Goal: Information Seeking & Learning: Learn about a topic

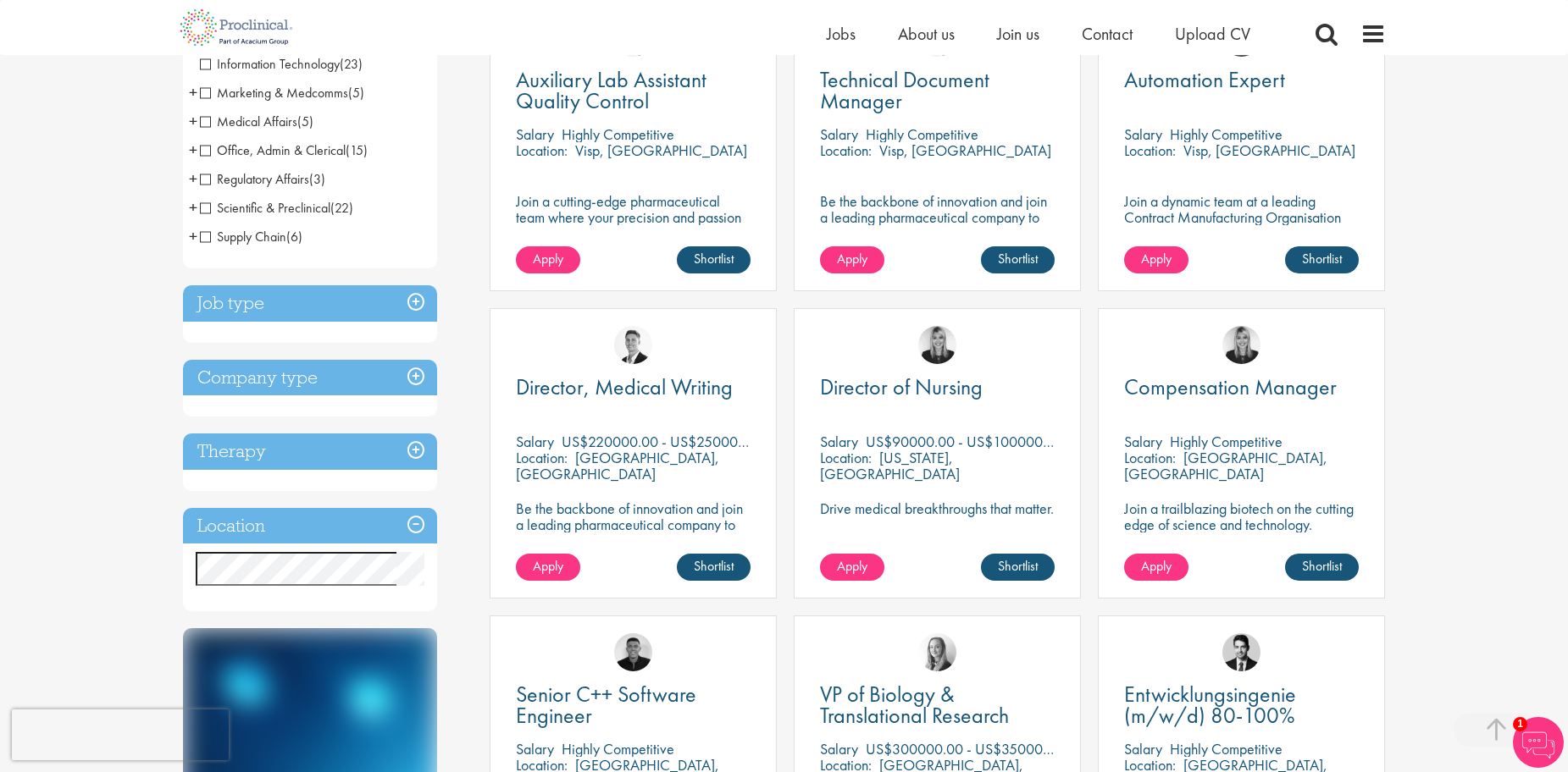
scroll to position [451, 0]
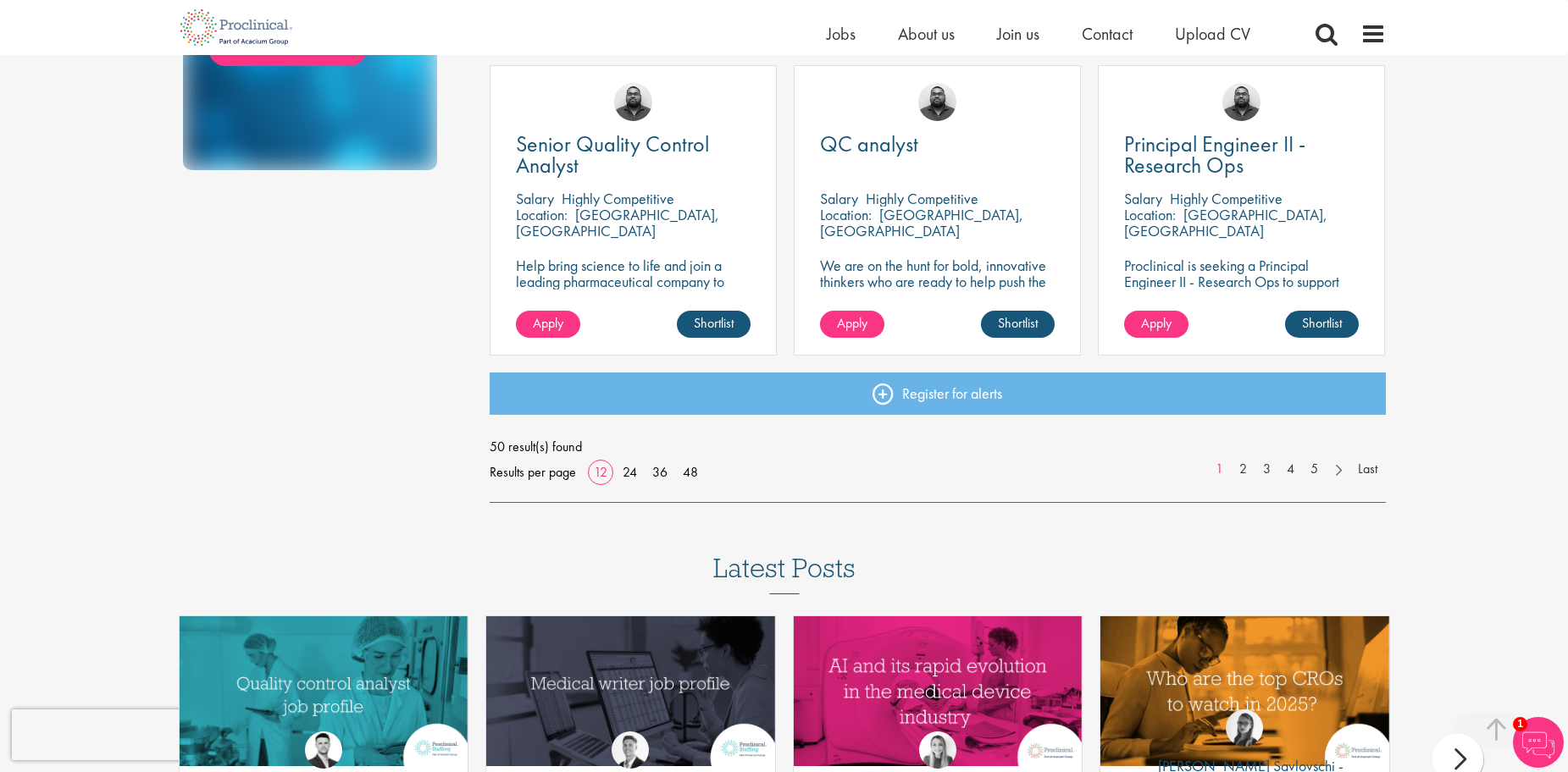
scroll to position [1242, 0]
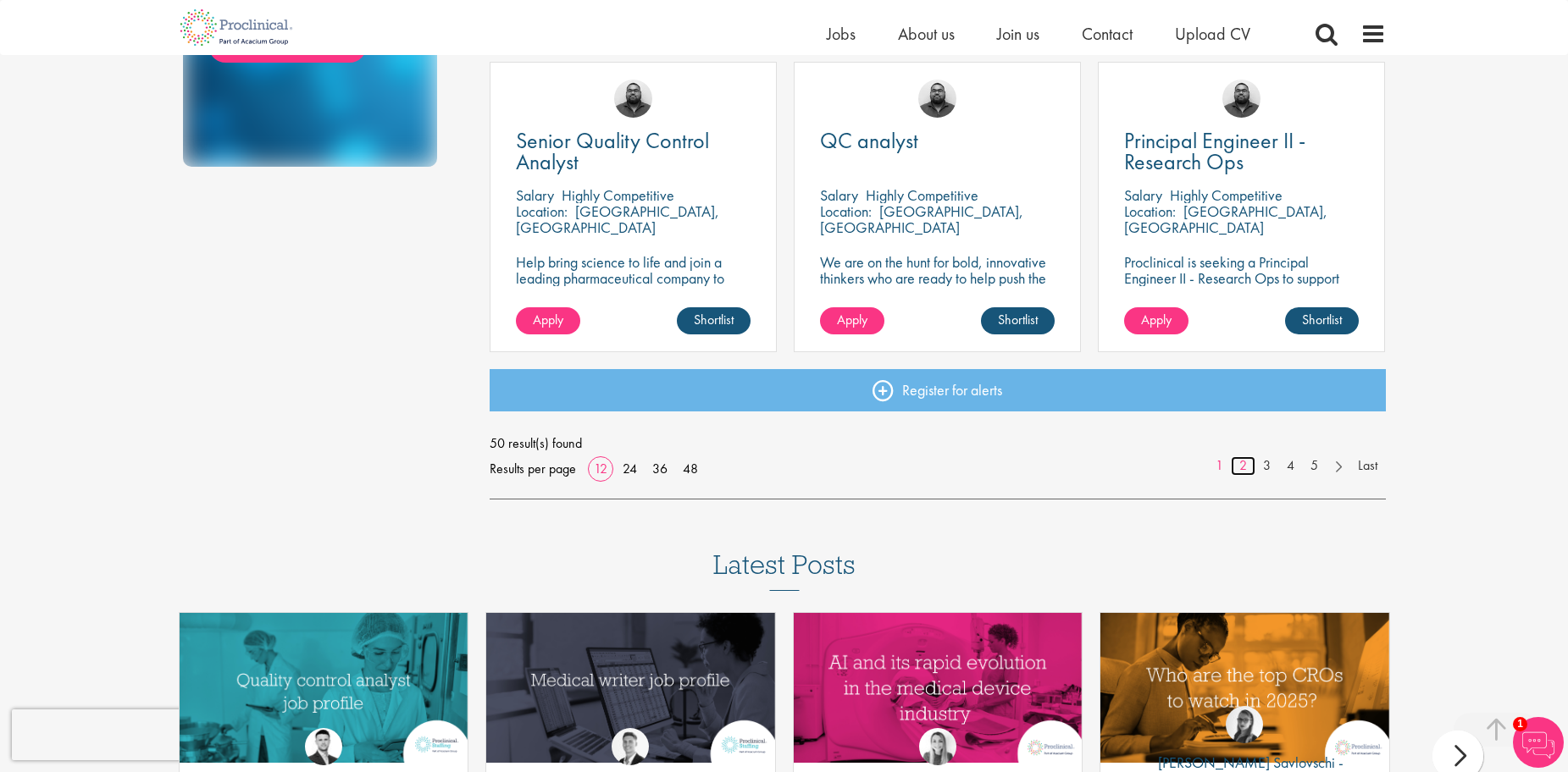
click at [1244, 468] on link "2" at bounding box center [1243, 465] width 25 height 19
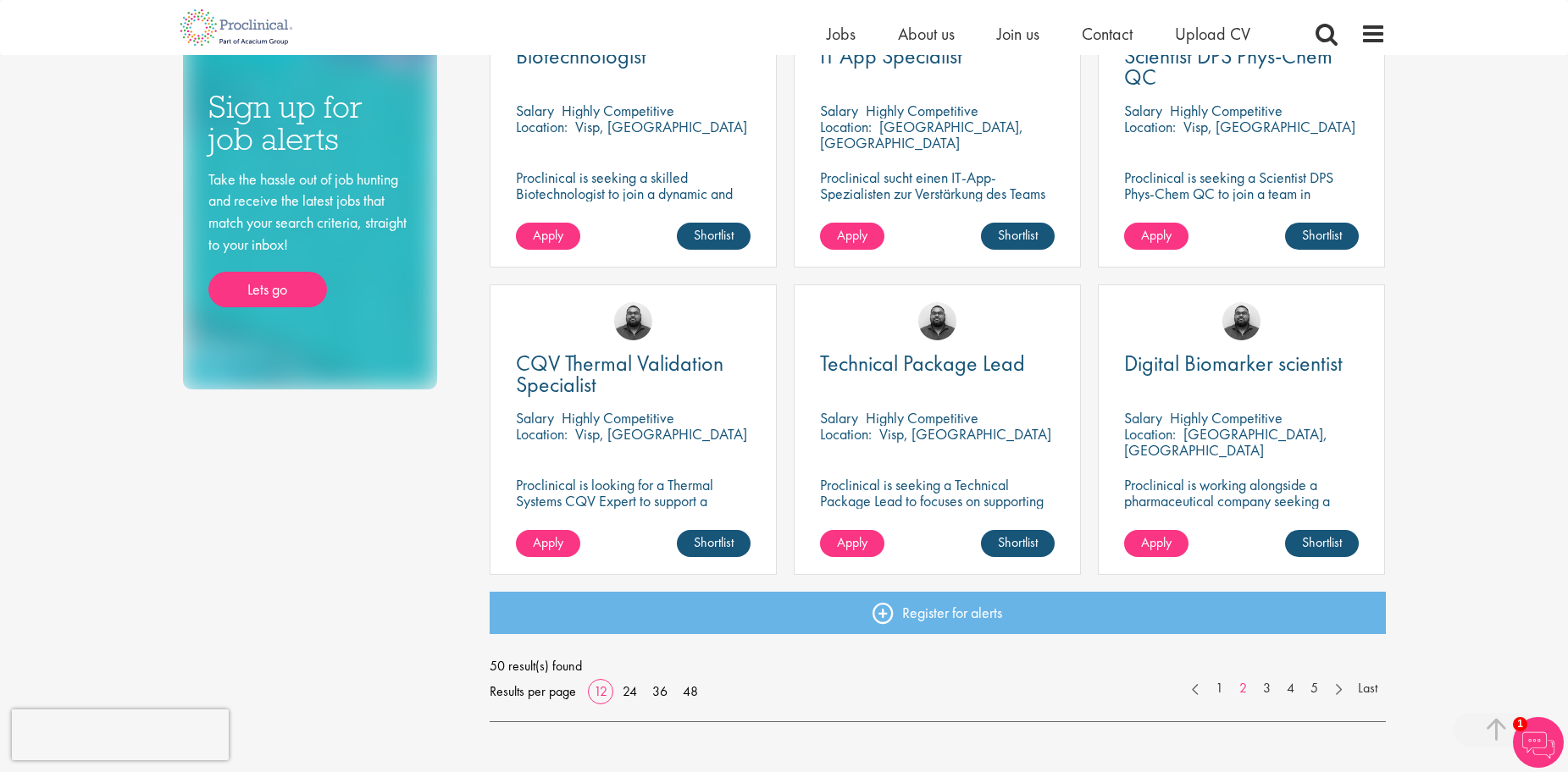
scroll to position [1073, 0]
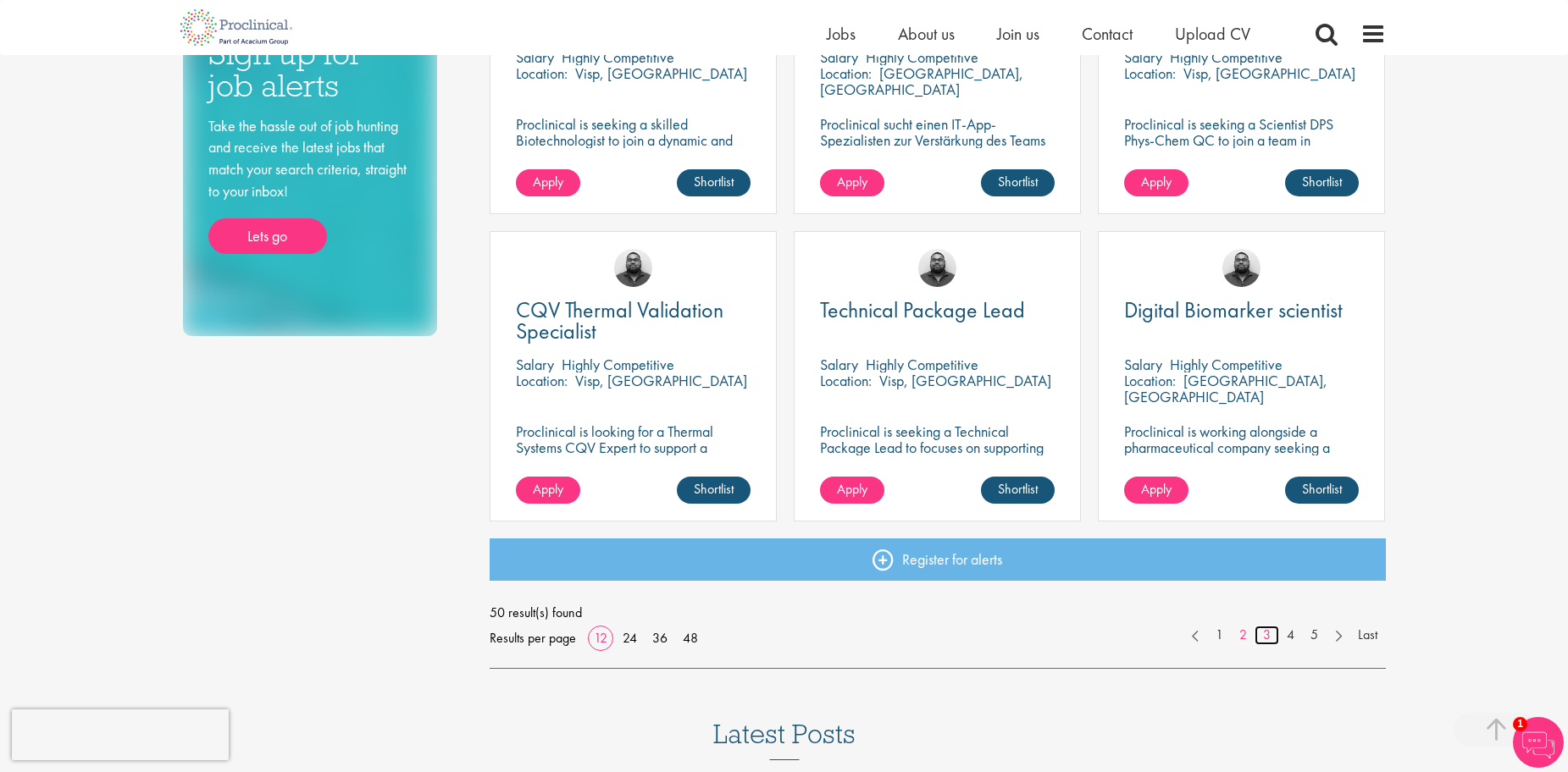
click at [1263, 639] on link "3" at bounding box center [1266, 635] width 25 height 19
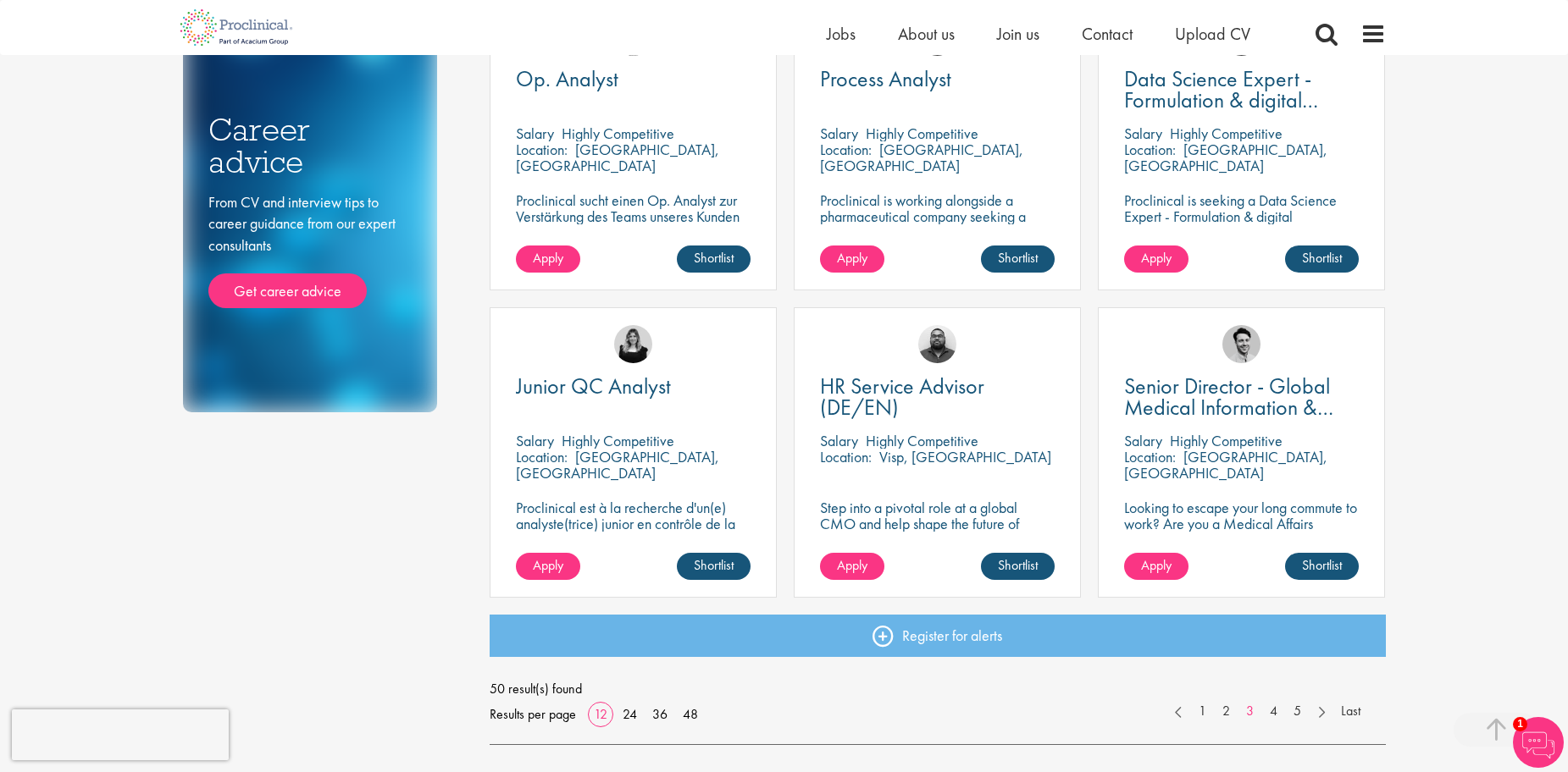
scroll to position [1016, 0]
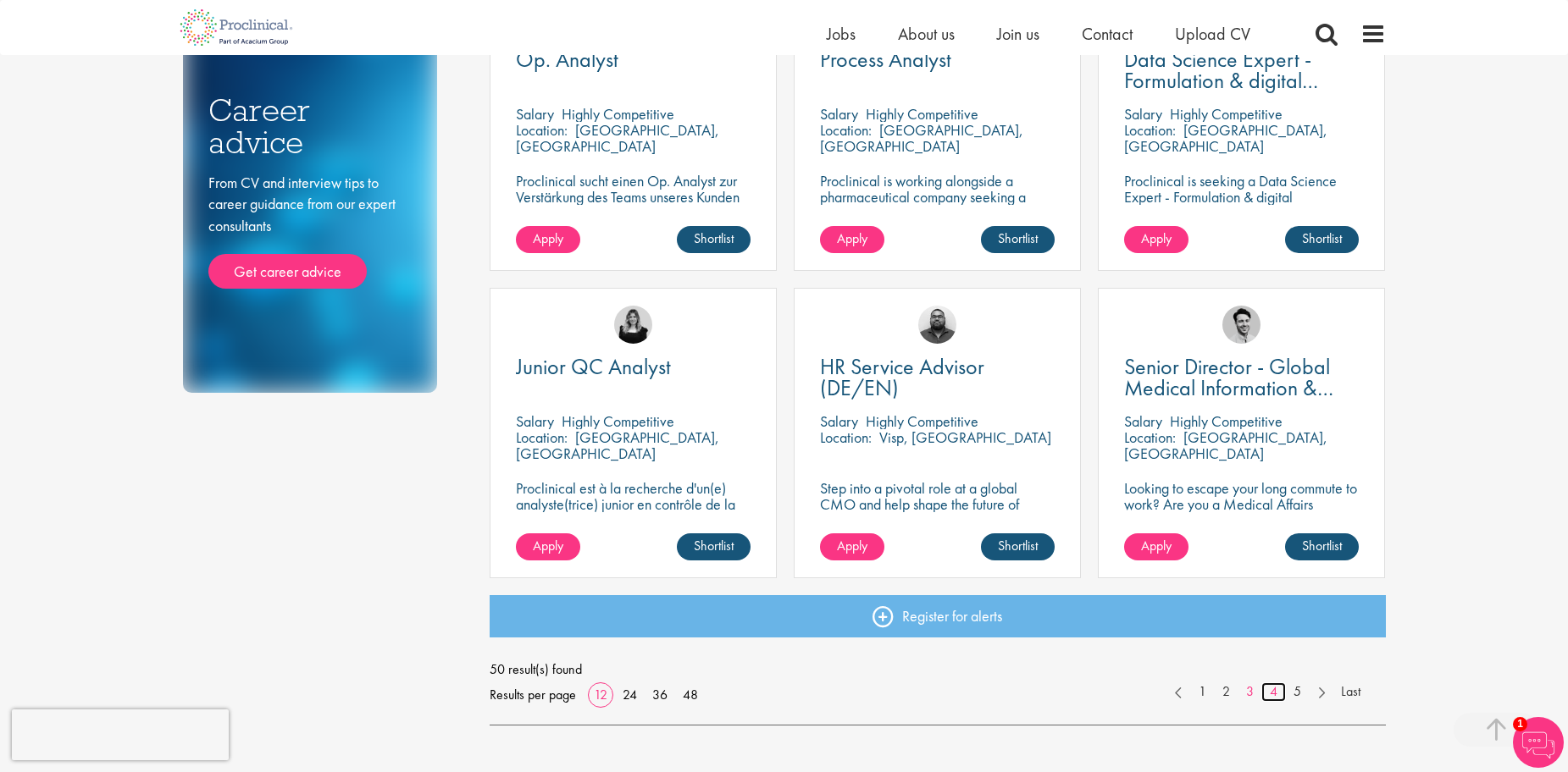
click at [1270, 687] on link "4" at bounding box center [1273, 691] width 25 height 19
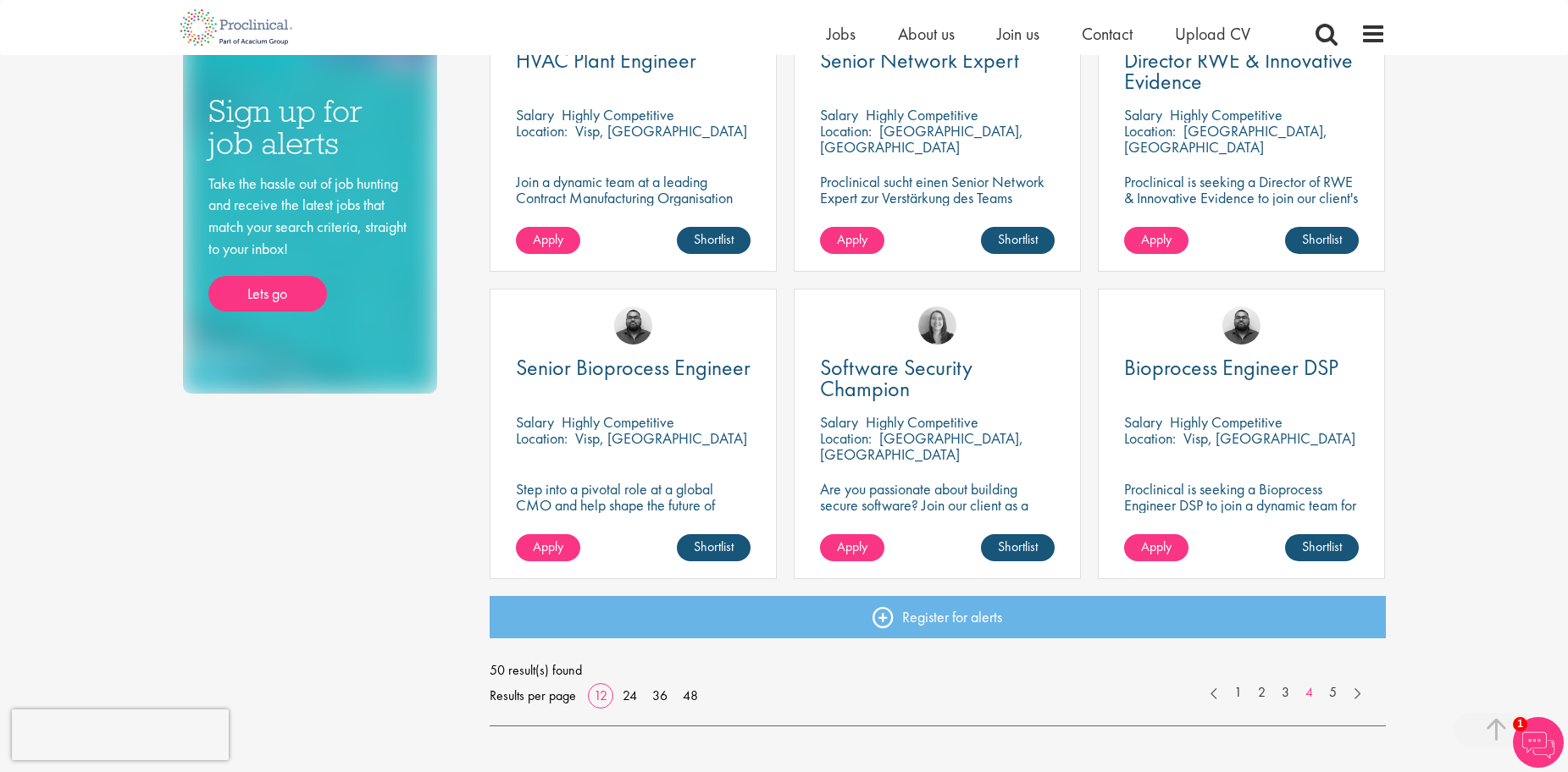
scroll to position [1016, 0]
click at [1332, 694] on link "5" at bounding box center [1332, 691] width 25 height 19
